Goal: Information Seeking & Learning: Find contact information

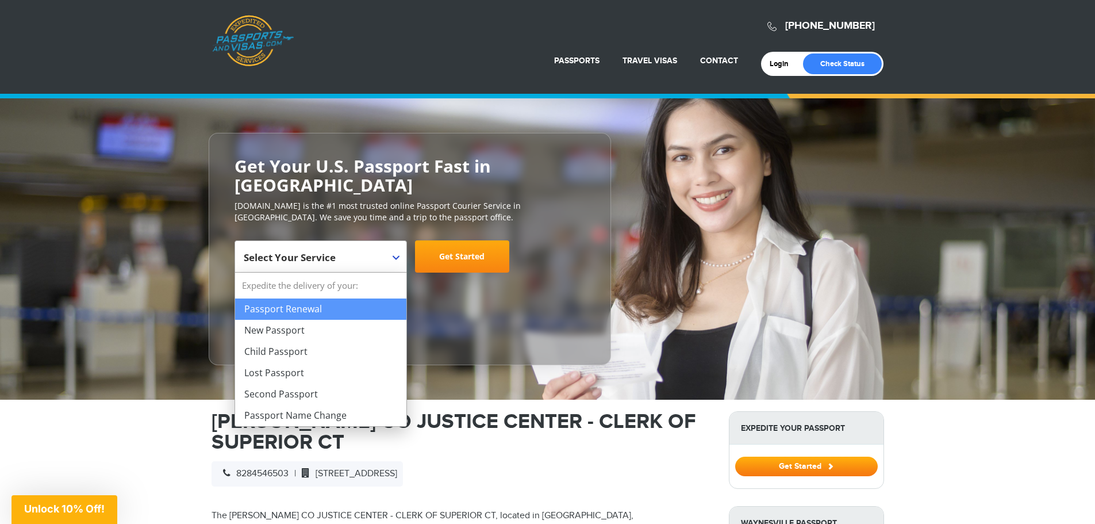
click at [394, 259] on b at bounding box center [396, 257] width 7 height 5
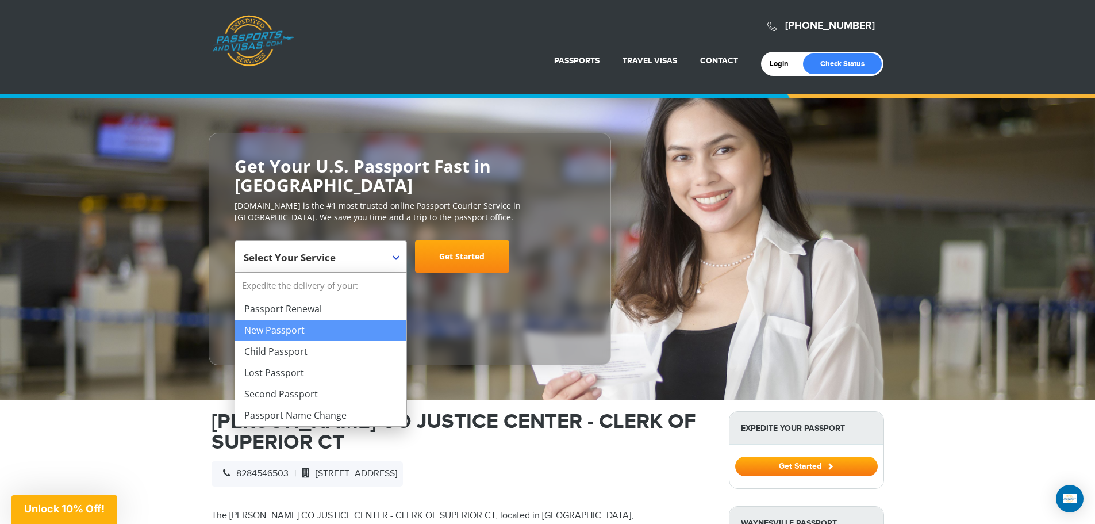
select select "**********"
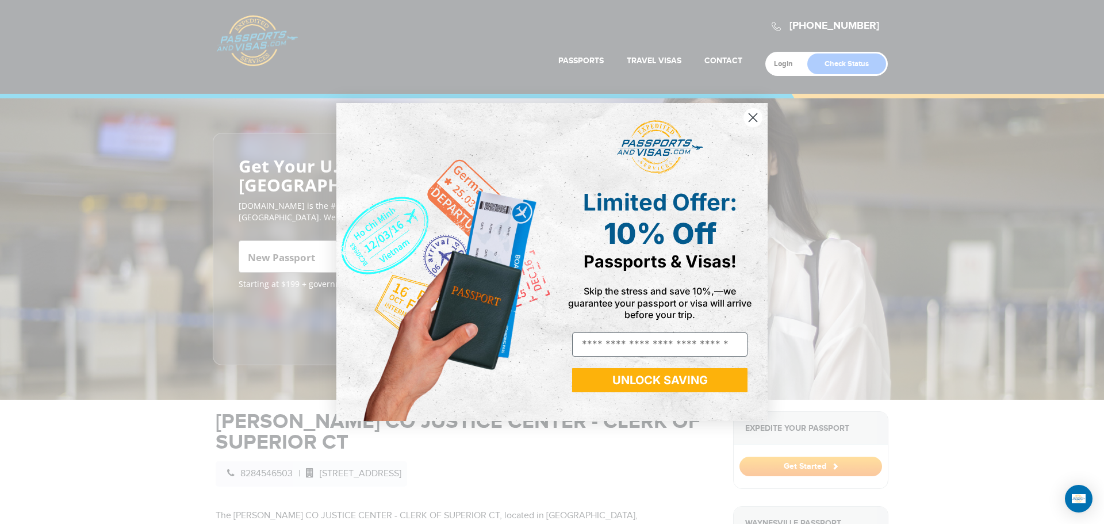
click at [748, 118] on circle "Close dialog" at bounding box center [752, 117] width 19 height 19
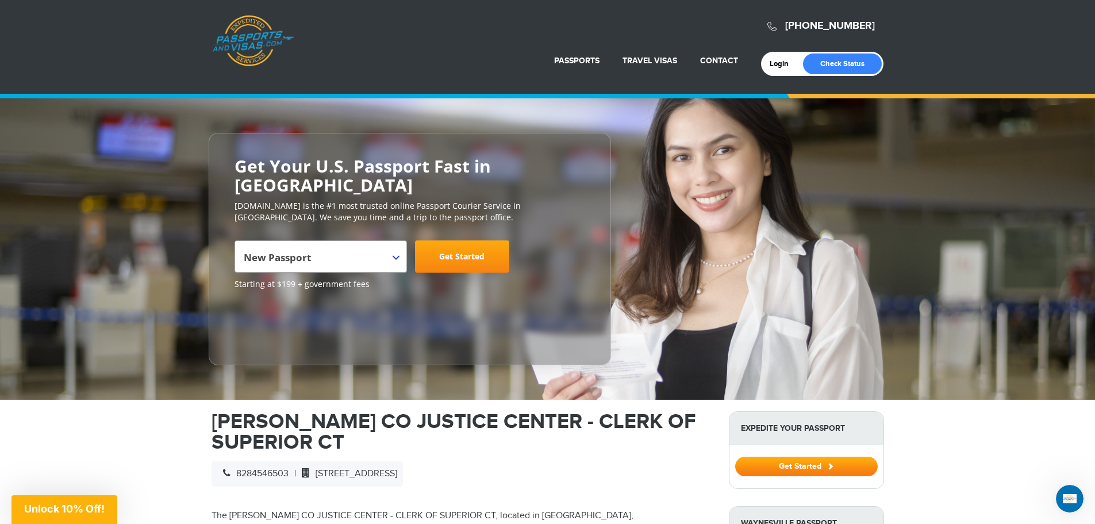
scroll to position [57, 0]
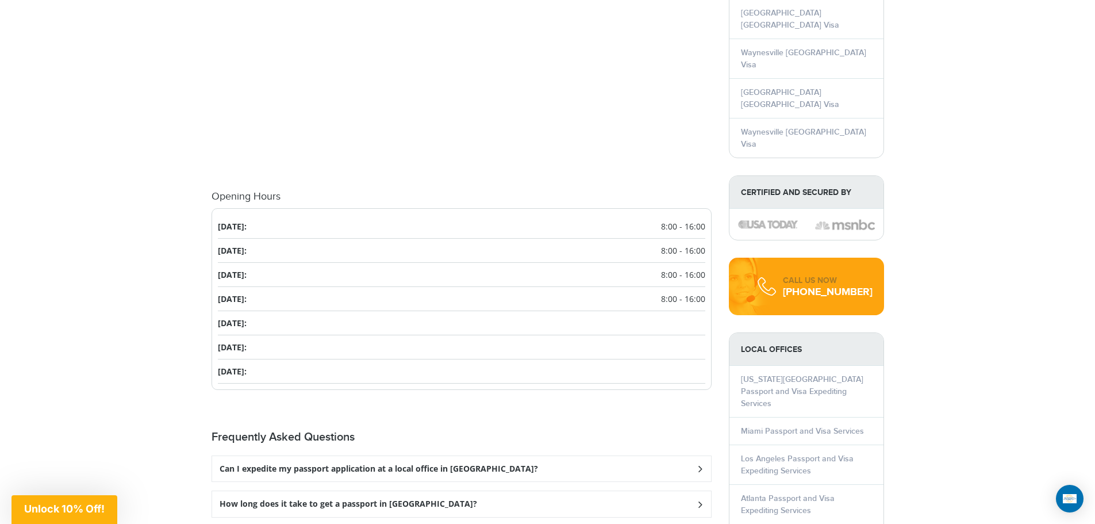
scroll to position [1322, 0]
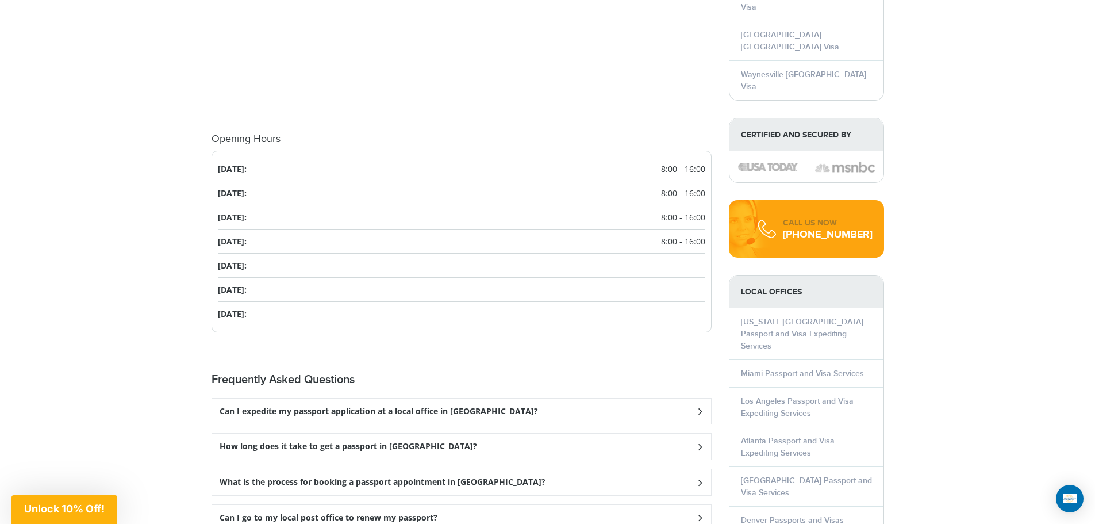
click at [698, 407] on icon at bounding box center [699, 410] width 11 height 7
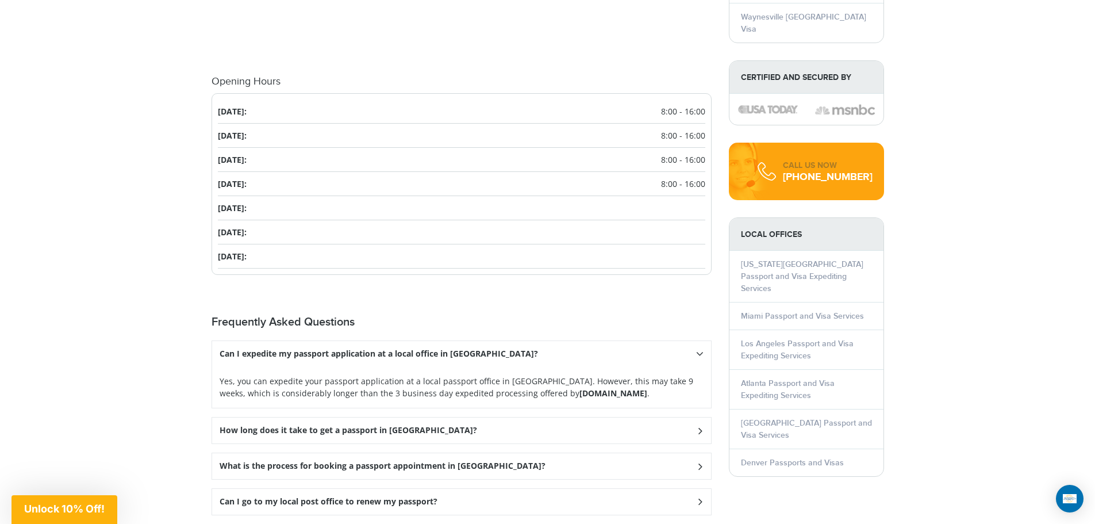
scroll to position [1437, 0]
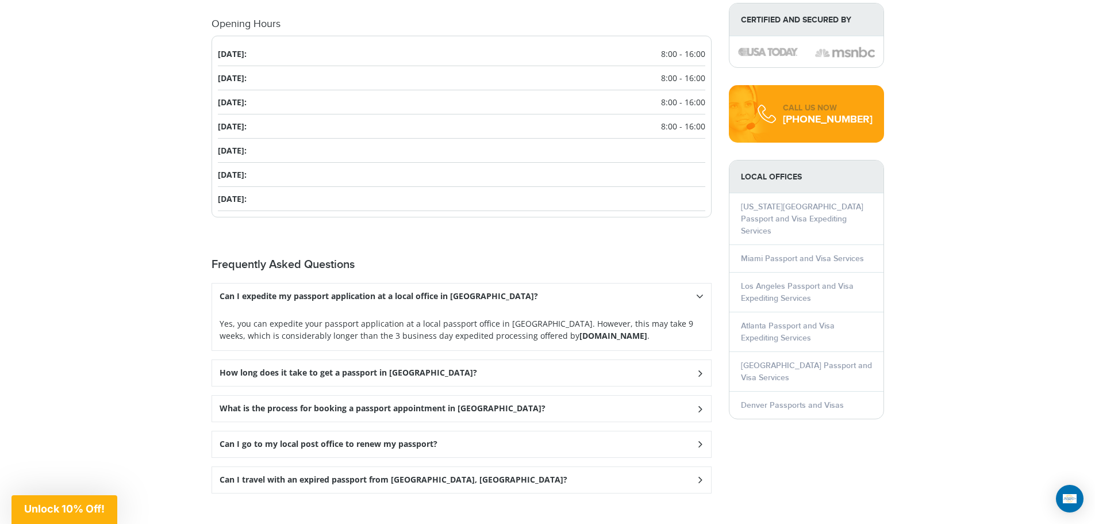
click at [699, 369] on icon at bounding box center [699, 372] width 11 height 7
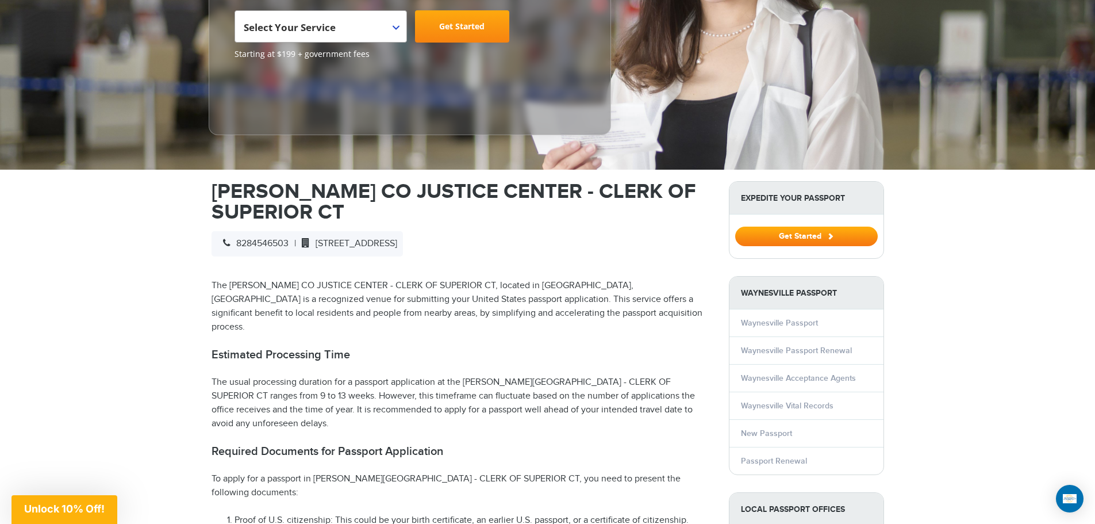
scroll to position [0, 0]
